Goal: Use online tool/utility: Utilize a website feature to perform a specific function

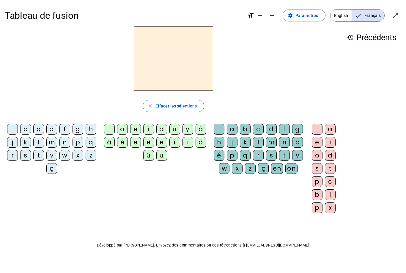
scroll to position [7, 0]
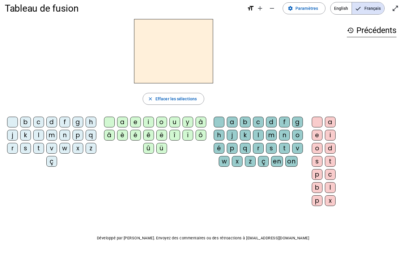
click at [70, 124] on div "f" at bounding box center [64, 122] width 11 height 11
click at [145, 119] on div "i" at bounding box center [148, 122] width 11 height 11
click at [264, 137] on div "l" at bounding box center [258, 135] width 11 height 11
click at [57, 136] on div "m" at bounding box center [51, 135] width 11 height 11
click at [122, 123] on div "a" at bounding box center [122, 122] width 11 height 11
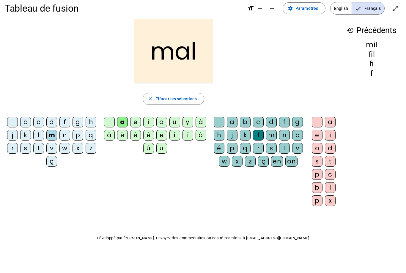
click at [57, 150] on div "v" at bounding box center [51, 148] width 11 height 11
click at [224, 121] on div at bounding box center [219, 122] width 11 height 11
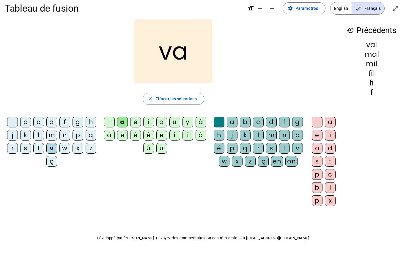
click at [57, 135] on div "m" at bounding box center [51, 135] width 11 height 11
click at [44, 149] on div "t" at bounding box center [38, 148] width 11 height 11
click at [31, 150] on div "s" at bounding box center [25, 148] width 11 height 11
click at [263, 124] on div "c" at bounding box center [258, 121] width 11 height 11
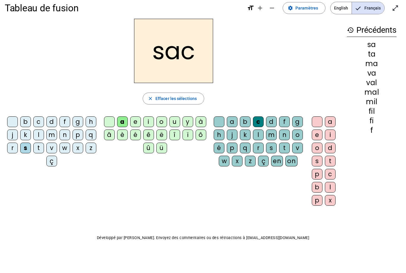
click at [44, 133] on div "l" at bounding box center [38, 134] width 11 height 11
click at [44, 146] on div "t" at bounding box center [38, 147] width 11 height 11
click at [149, 122] on div "i" at bounding box center [148, 121] width 11 height 11
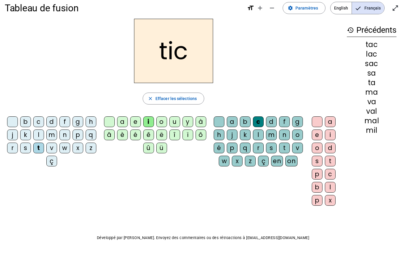
click at [73, 140] on div "p" at bounding box center [78, 134] width 11 height 11
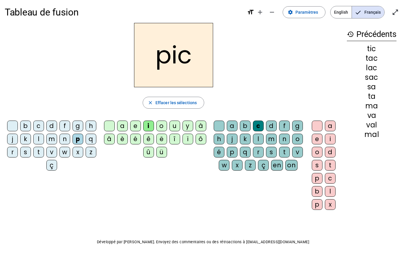
scroll to position [0, 0]
